Goal: Transaction & Acquisition: Purchase product/service

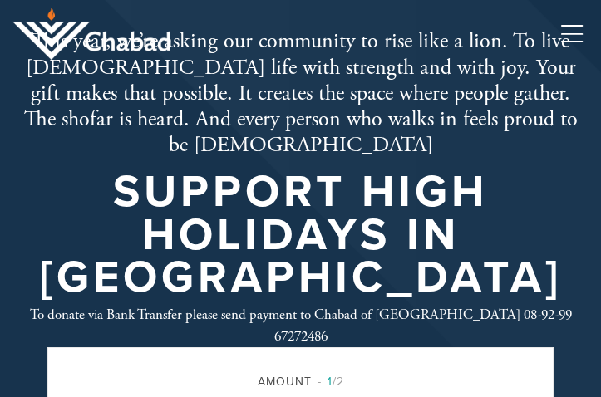
scroll to position [380, 0]
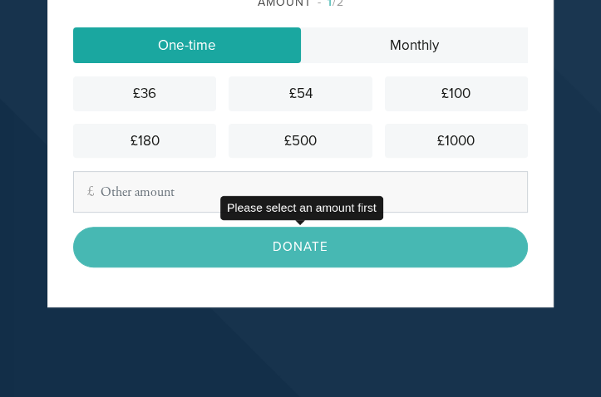
click at [301, 243] on div "Donate" at bounding box center [300, 247] width 455 height 41
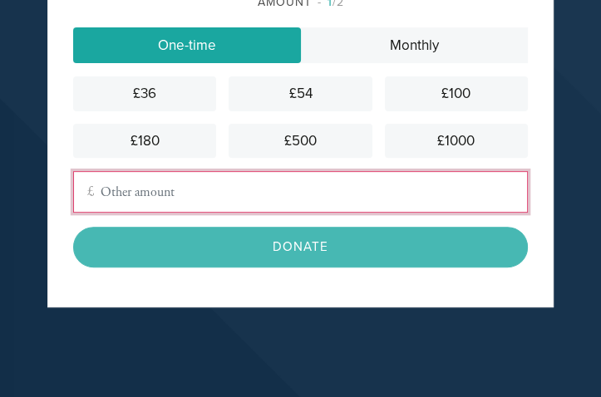
click at [173, 196] on input "Other Amount" at bounding box center [300, 192] width 455 height 42
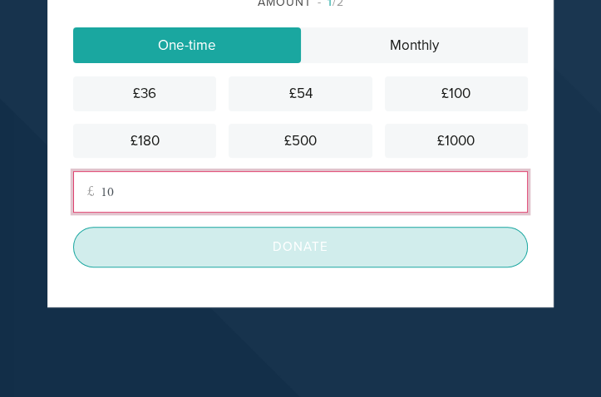
type input "10"
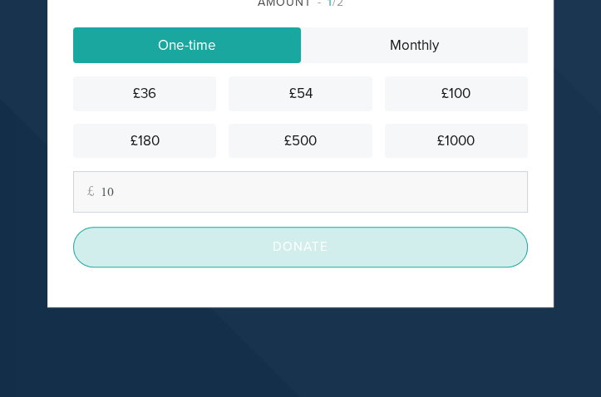
click at [314, 248] on input "Donate" at bounding box center [300, 247] width 455 height 41
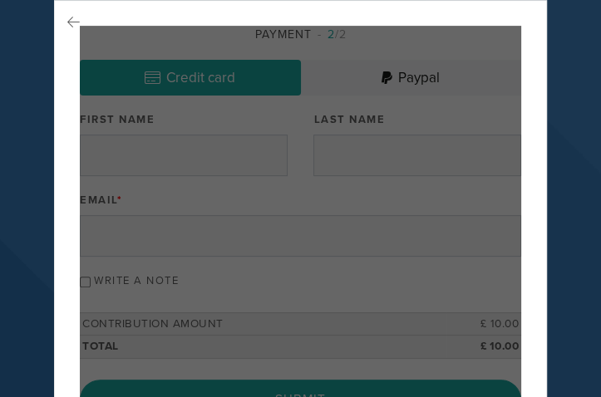
scroll to position [347, 0]
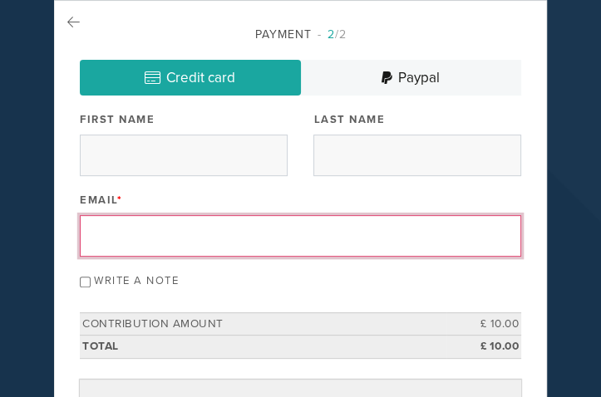
click at [135, 223] on input "Email *" at bounding box center [300, 236] width 441 height 42
click at [153, 144] on input "First Name" at bounding box center [184, 156] width 208 height 42
click at [134, 155] on input "First Name" at bounding box center [184, 156] width 208 height 42
click at [123, 150] on input "First Name" at bounding box center [184, 156] width 208 height 42
click at [141, 149] on input "First Name" at bounding box center [184, 156] width 208 height 42
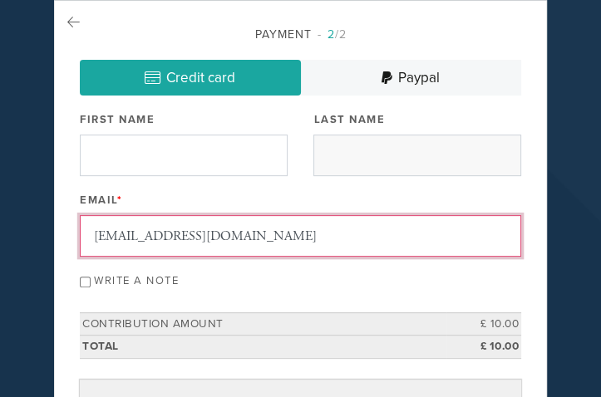
type input "[EMAIL_ADDRESS][DOMAIN_NAME]"
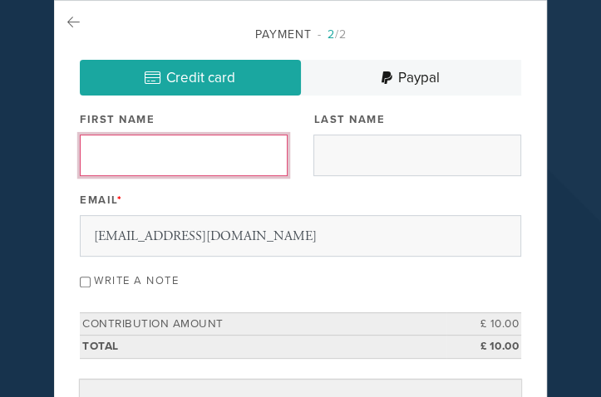
click at [150, 152] on input "First Name" at bounding box center [184, 156] width 208 height 42
type input "[PERSON_NAME]"
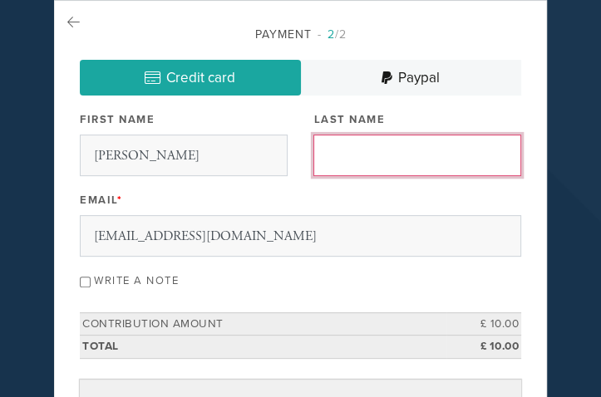
click at [352, 155] on input "Last Name" at bounding box center [417, 156] width 208 height 42
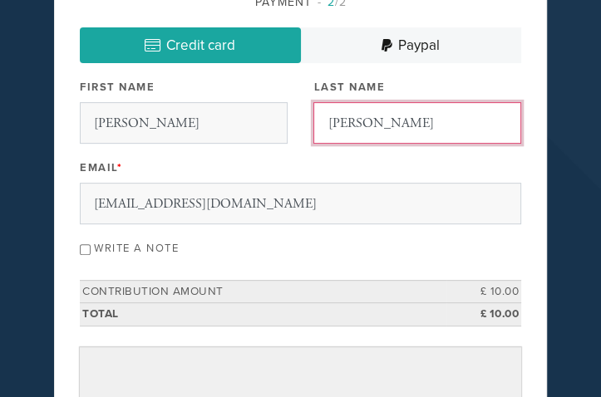
scroll to position [395, 0]
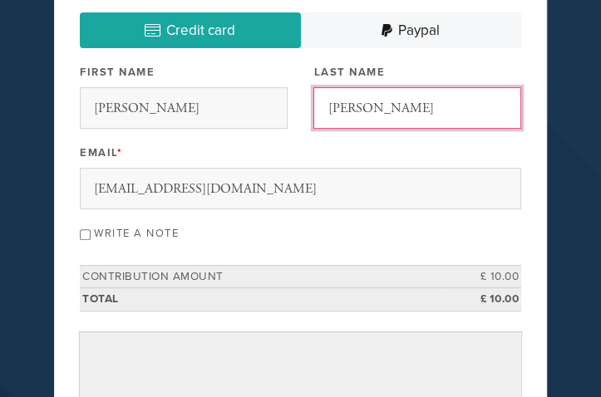
type input "[PERSON_NAME]"
click at [91, 235] on input "Write a note" at bounding box center [85, 234] width 11 height 11
checkbox input "true"
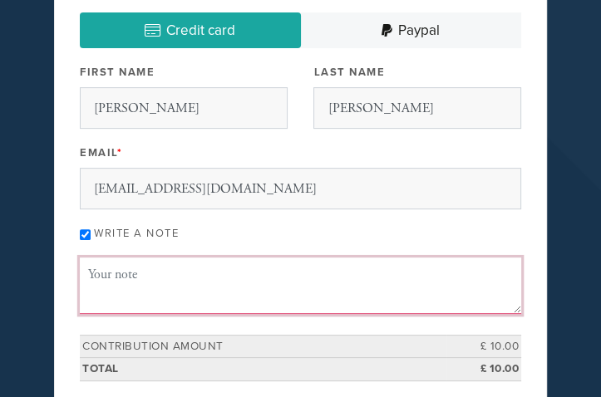
click at [141, 283] on textarea "Message or dedication" at bounding box center [300, 286] width 441 height 57
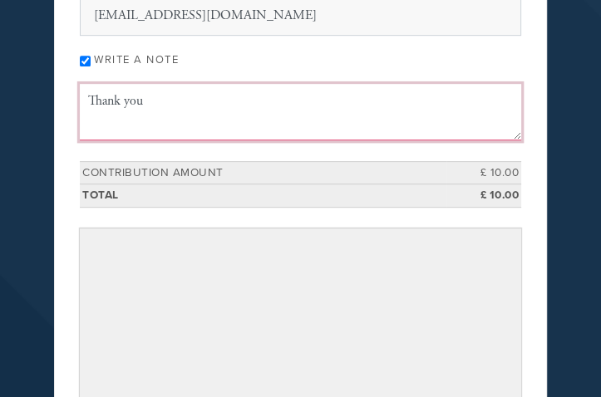
scroll to position [585, 0]
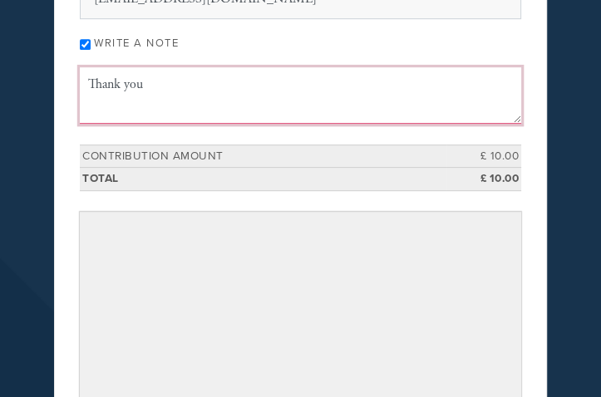
type textarea "Thank you"
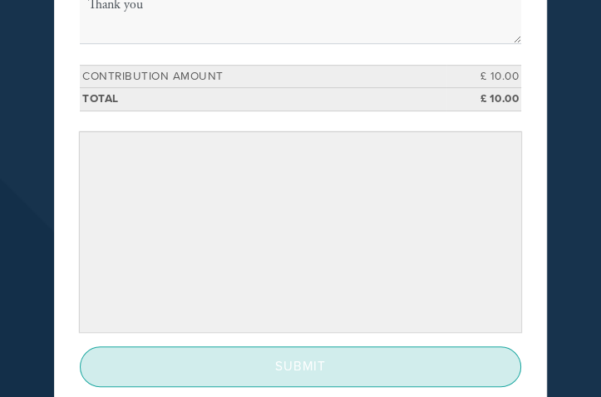
scroll to position [680, 0]
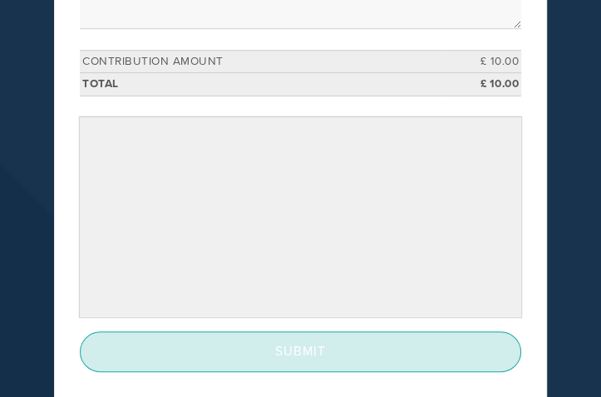
click at [303, 347] on input "Submit" at bounding box center [300, 352] width 441 height 41
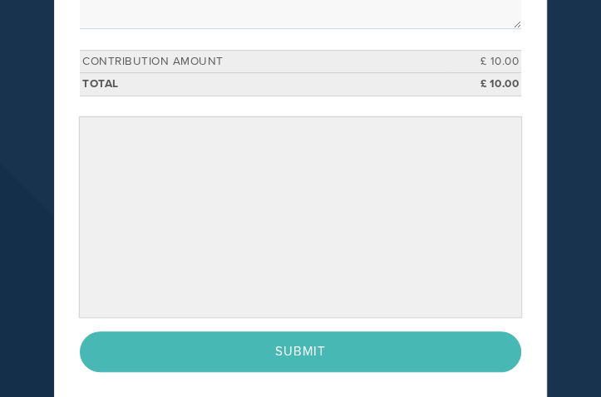
click at [535, 248] on aside "Payment 2 /2 Credit card [GEOGRAPHIC_DATA] Payment Processor Pay Later Credit C…" at bounding box center [300, 52] width 601 height 869
